Goal: Check status: Check status

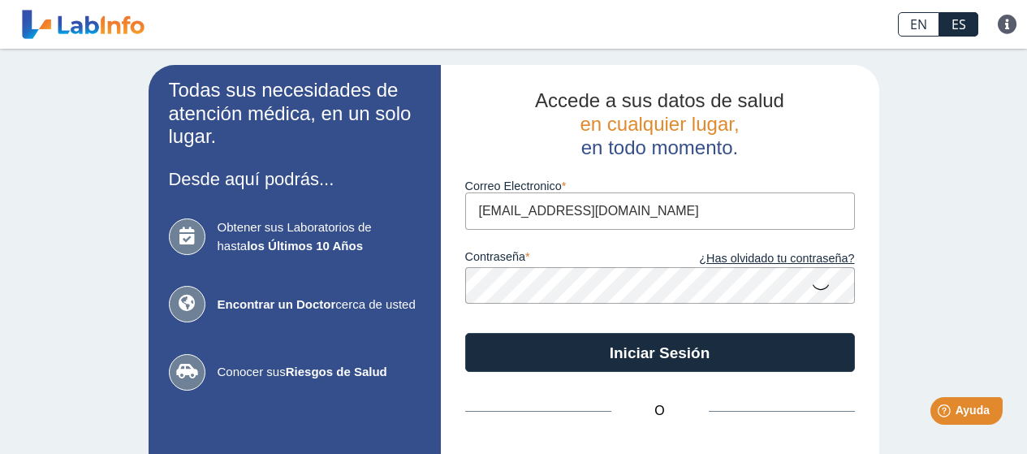
type input "[EMAIL_ADDRESS][DOMAIN_NAME]"
click at [816, 293] on icon at bounding box center [820, 286] width 19 height 32
click at [816, 293] on icon at bounding box center [820, 284] width 19 height 29
click at [811, 290] on icon at bounding box center [820, 286] width 19 height 32
click at [811, 290] on icon at bounding box center [820, 284] width 19 height 29
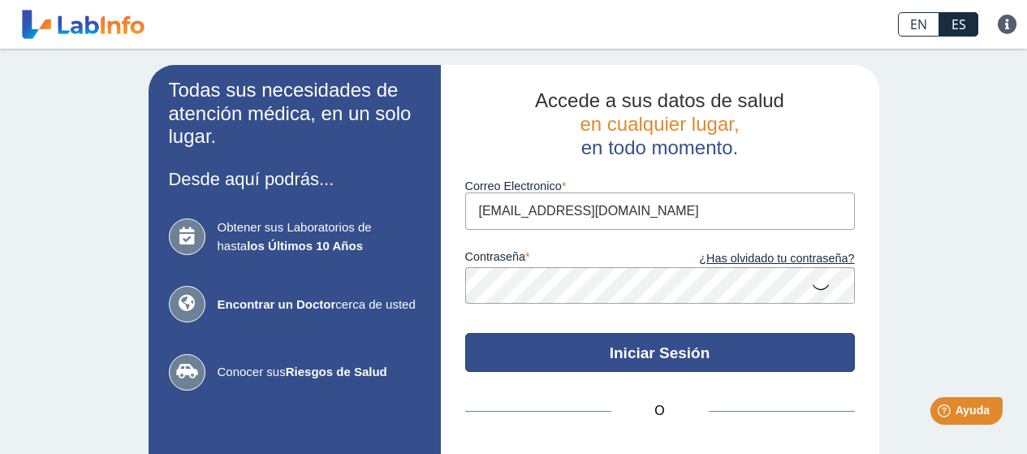
click at [665, 345] on button "Iniciar Sesión" at bounding box center [660, 352] width 390 height 39
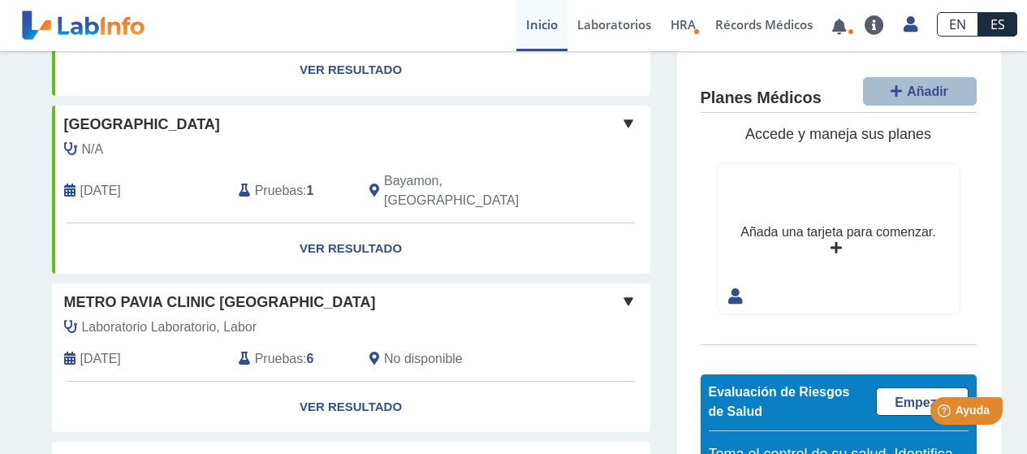
scroll to position [487, 0]
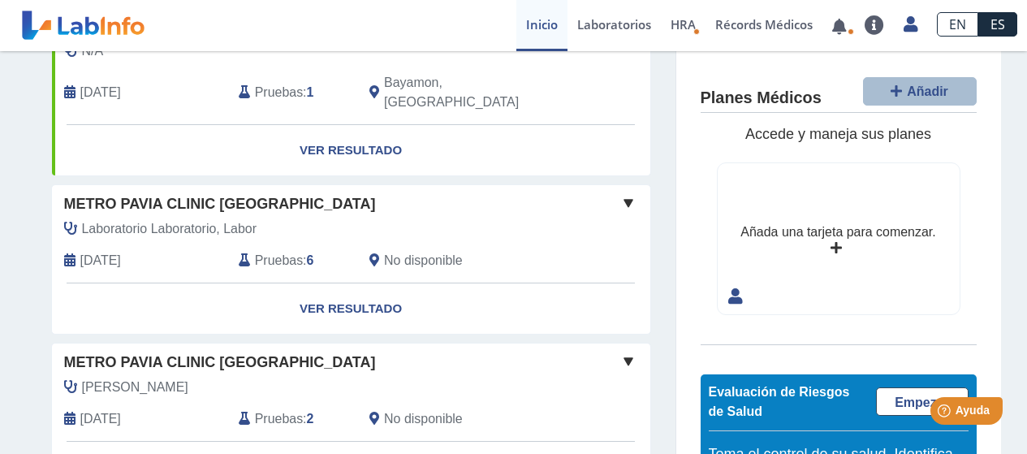
click at [269, 251] on span "Pruebas" at bounding box center [279, 260] width 48 height 19
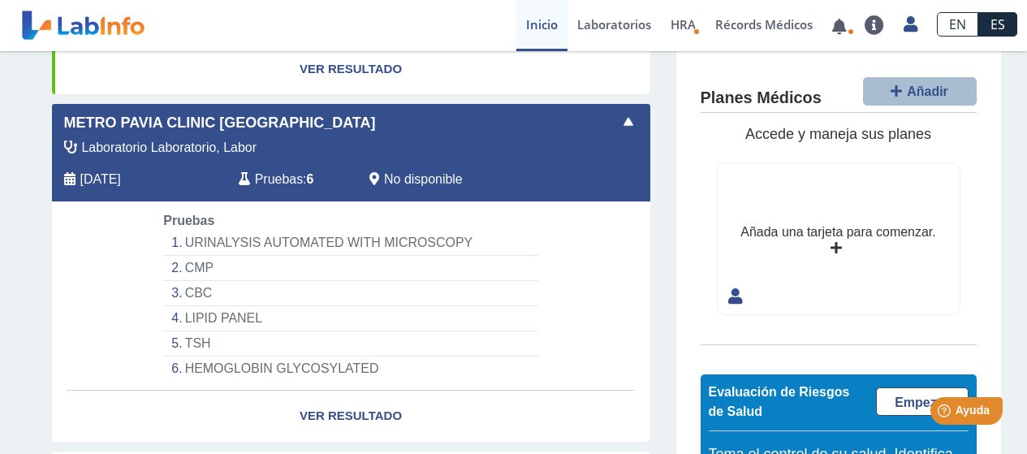
scroll to position [731, 0]
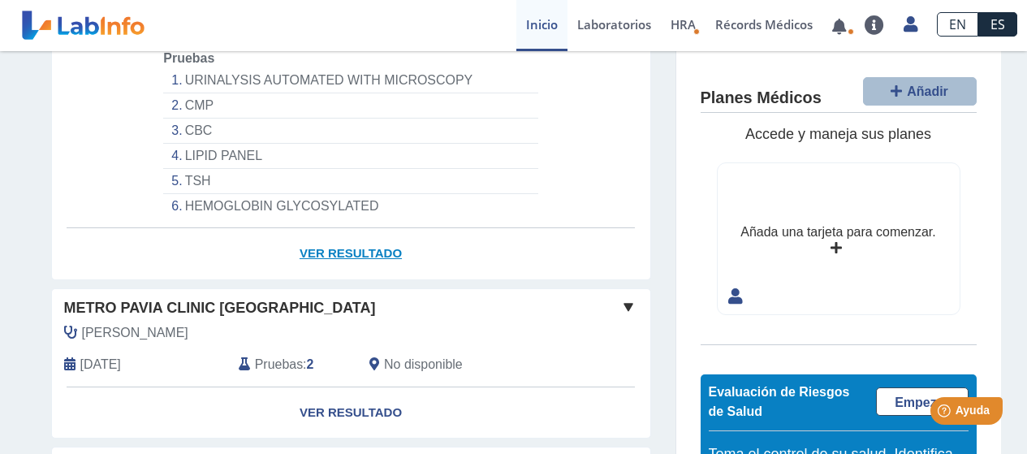
click at [334, 238] on link "Ver Resultado" at bounding box center [351, 253] width 598 height 51
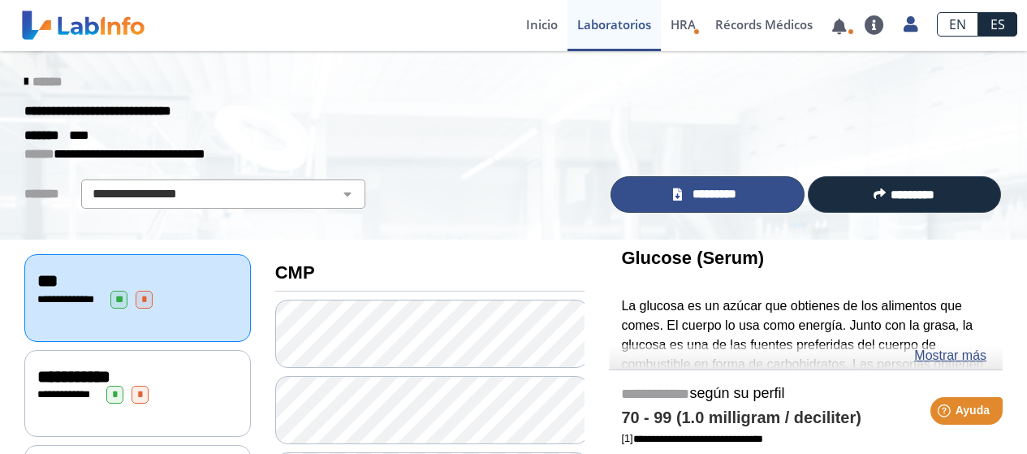
click at [715, 193] on span "*********" at bounding box center [715, 194] width 56 height 19
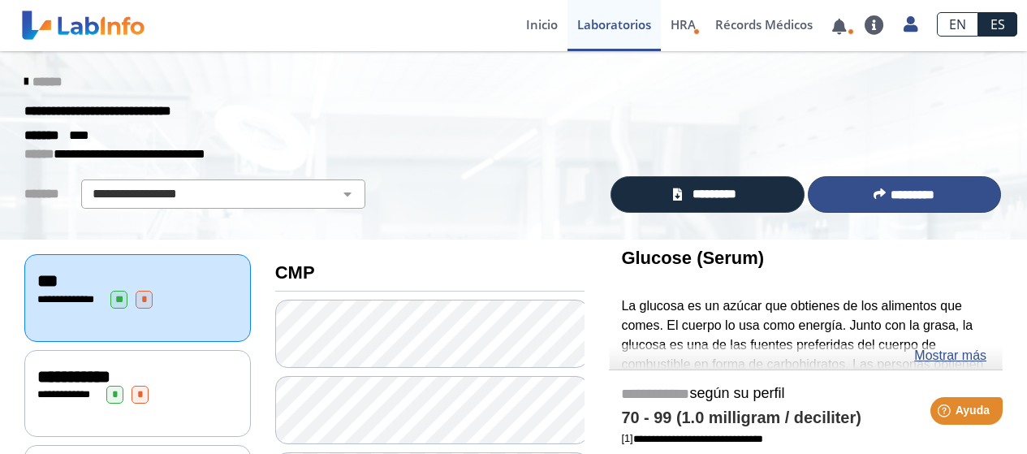
click at [904, 199] on span "*********" at bounding box center [913, 194] width 44 height 12
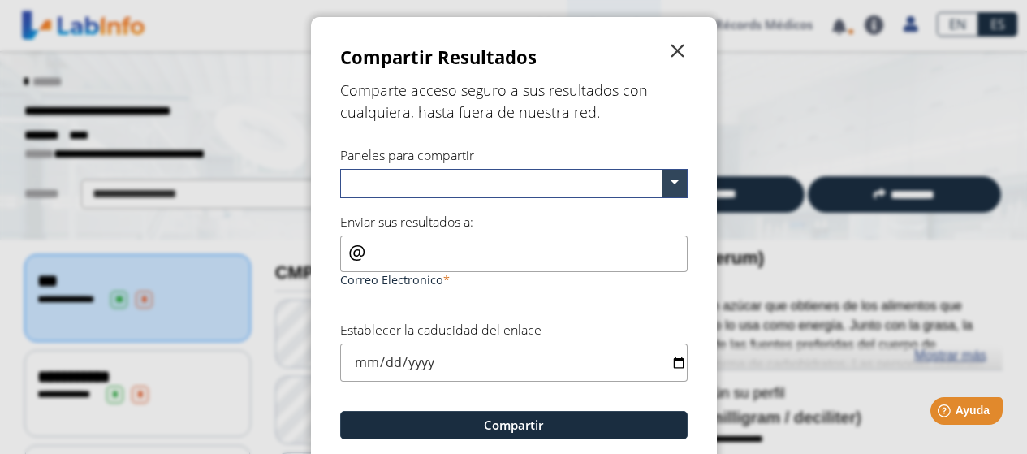
click at [668, 45] on span "" at bounding box center [677, 50] width 19 height 19
